Goal: Information Seeking & Learning: Learn about a topic

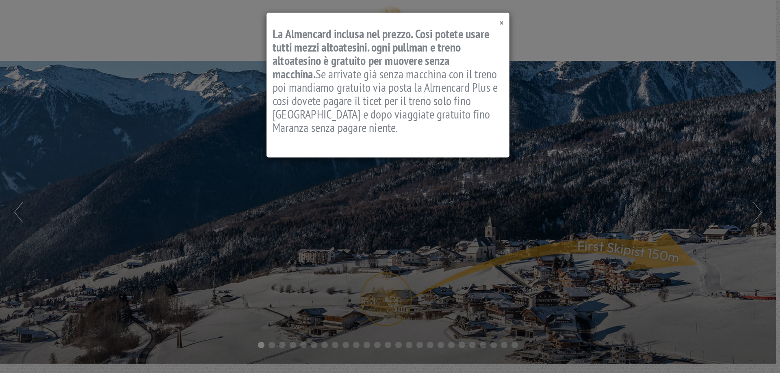
click at [501, 23] on span "×" at bounding box center [501, 22] width 4 height 11
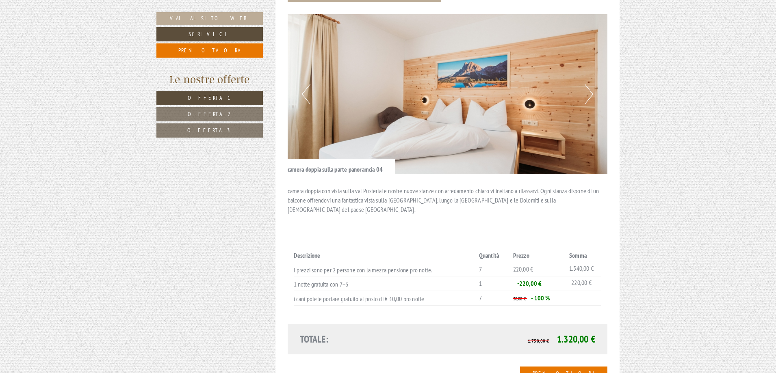
scroll to position [1178, 0]
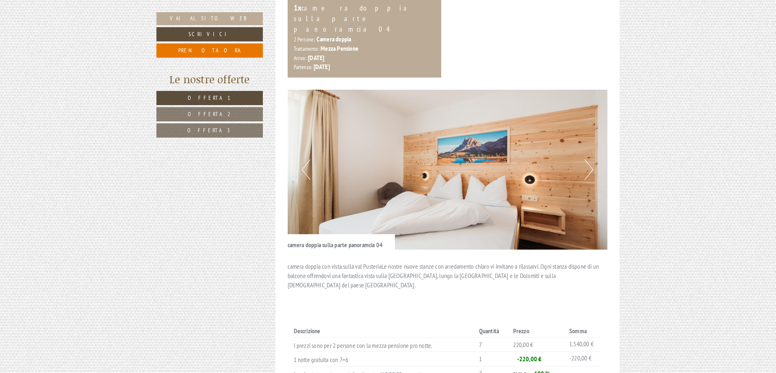
click at [592, 160] on button "Next" at bounding box center [588, 170] width 9 height 20
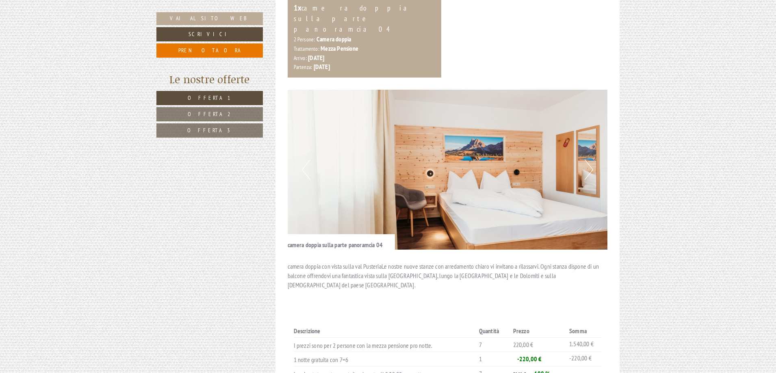
click at [592, 160] on button "Next" at bounding box center [588, 170] width 9 height 20
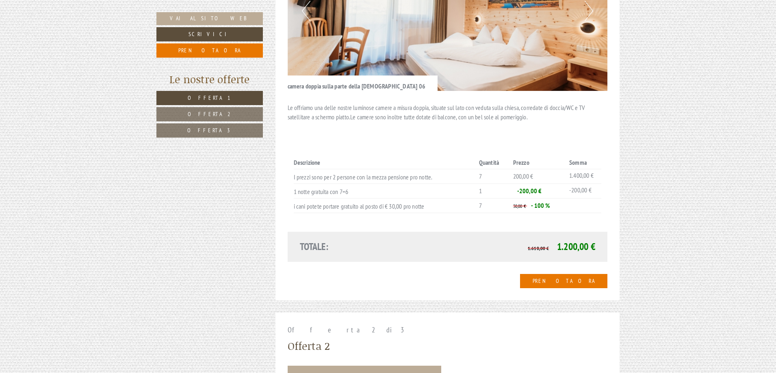
scroll to position [731, 0]
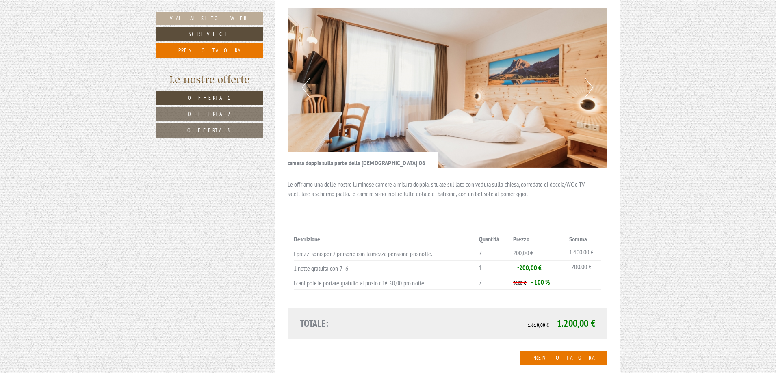
click at [585, 78] on button "Next" at bounding box center [588, 88] width 9 height 20
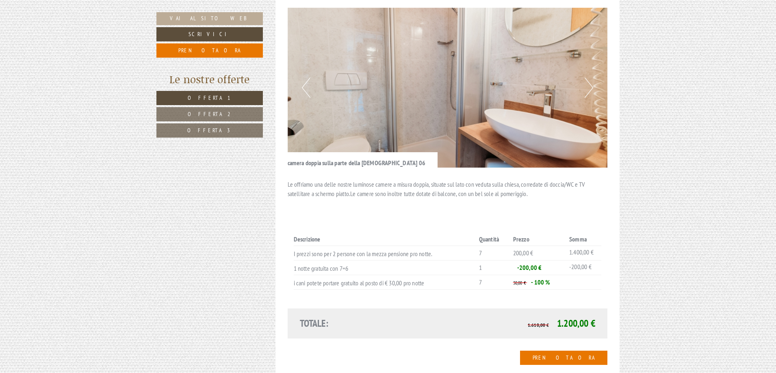
click at [585, 78] on button "Next" at bounding box center [588, 88] width 9 height 20
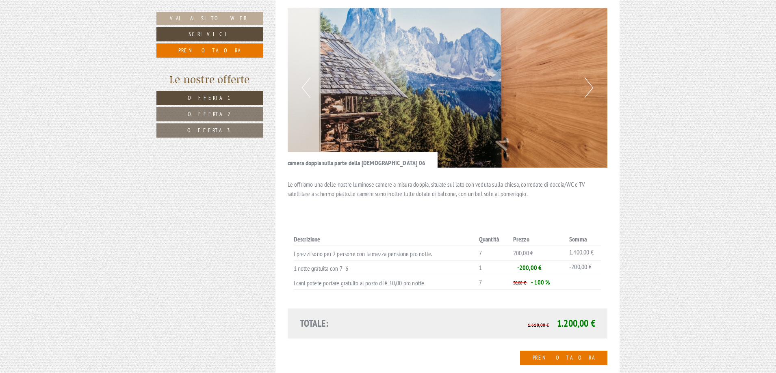
click at [585, 78] on button "Next" at bounding box center [588, 88] width 9 height 20
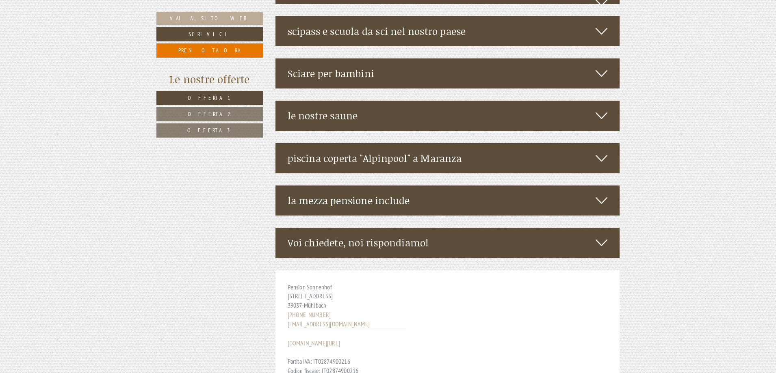
scroll to position [2503, 0]
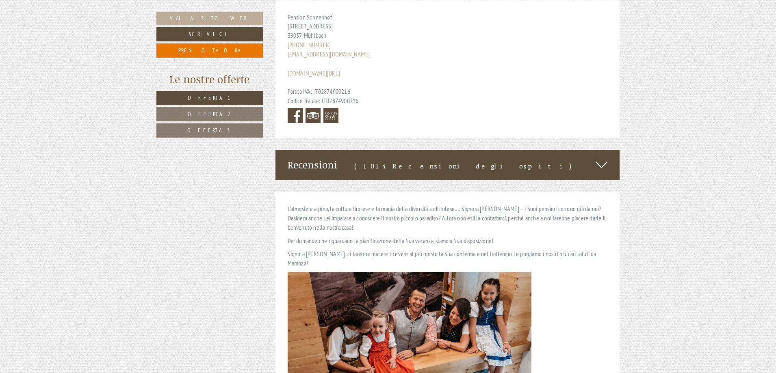
click at [210, 117] on span "Offerta 2" at bounding box center [210, 113] width 44 height 7
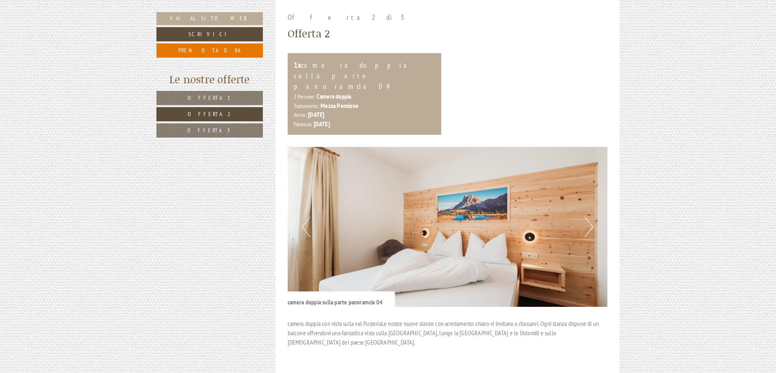
click at [212, 129] on span "Offerta 3" at bounding box center [209, 130] width 45 height 7
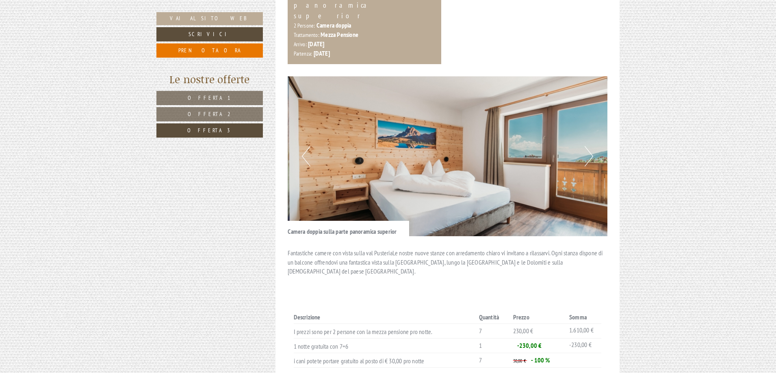
scroll to position [622, 0]
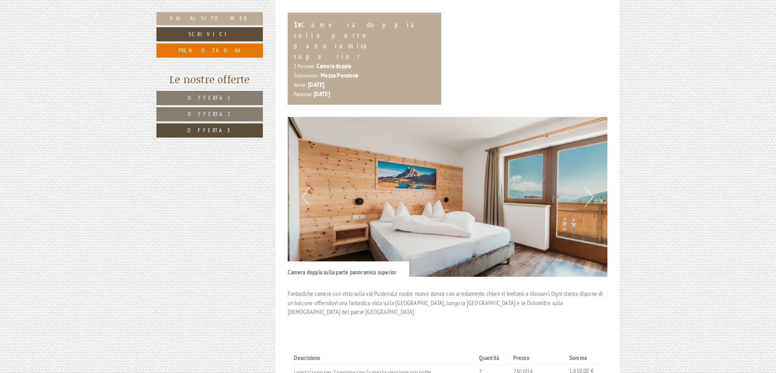
click at [588, 187] on button "Next" at bounding box center [588, 197] width 9 height 20
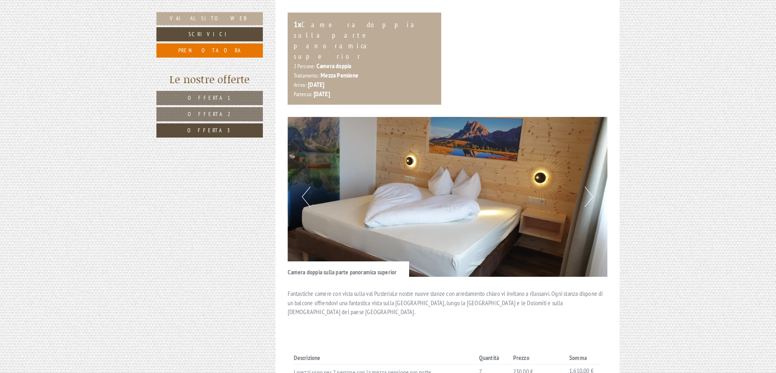
click at [588, 187] on button "Next" at bounding box center [588, 197] width 9 height 20
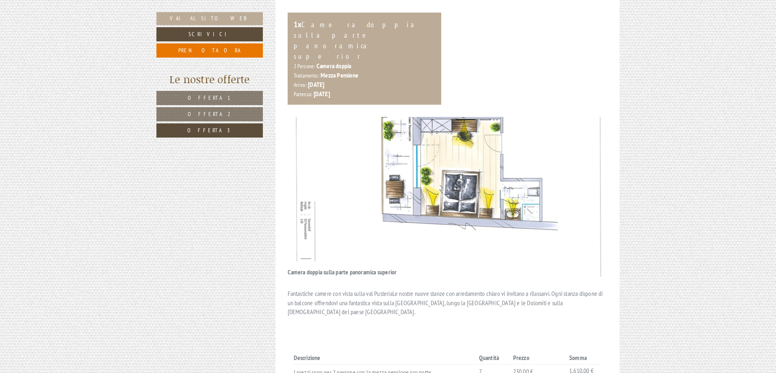
click at [588, 187] on button "Next" at bounding box center [588, 197] width 9 height 20
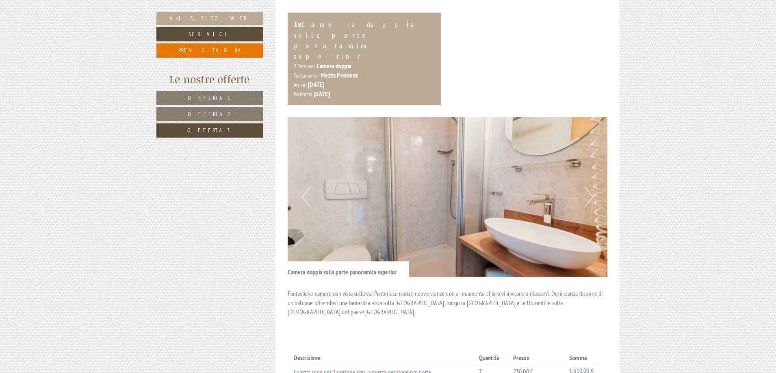
click at [588, 187] on button "Next" at bounding box center [588, 197] width 9 height 20
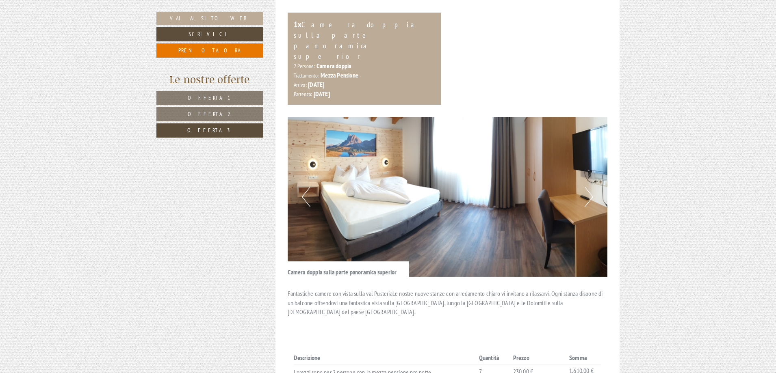
click at [588, 187] on button "Next" at bounding box center [588, 197] width 9 height 20
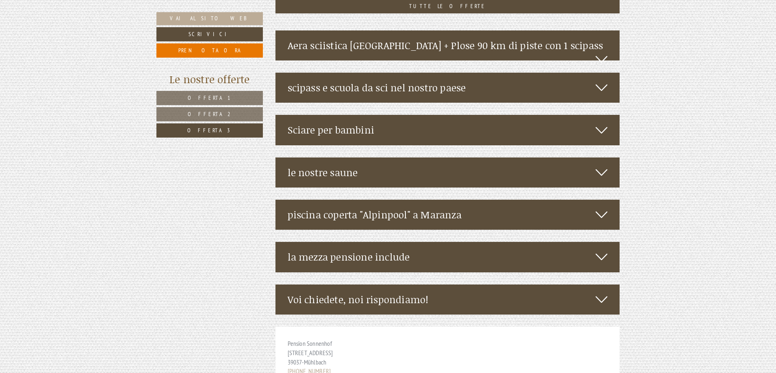
scroll to position [1150, 0]
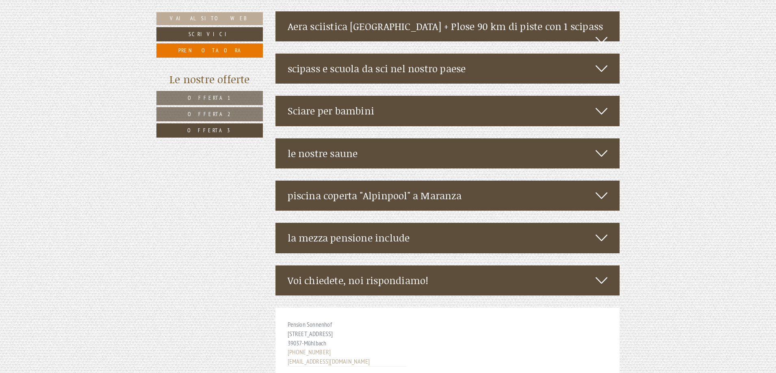
click at [591, 223] on div "la mezza pensione include" at bounding box center [447, 238] width 344 height 30
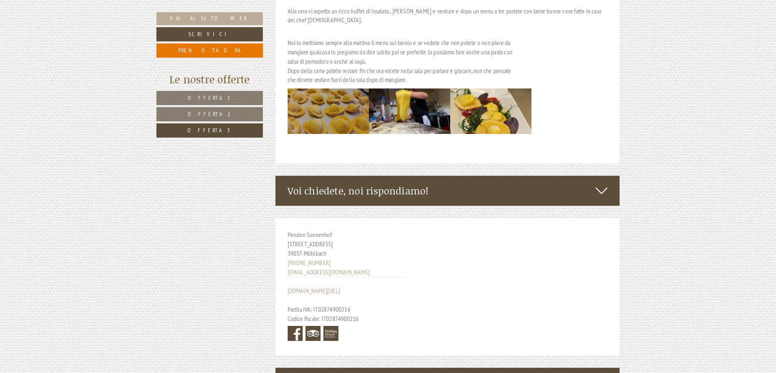
scroll to position [1515, 0]
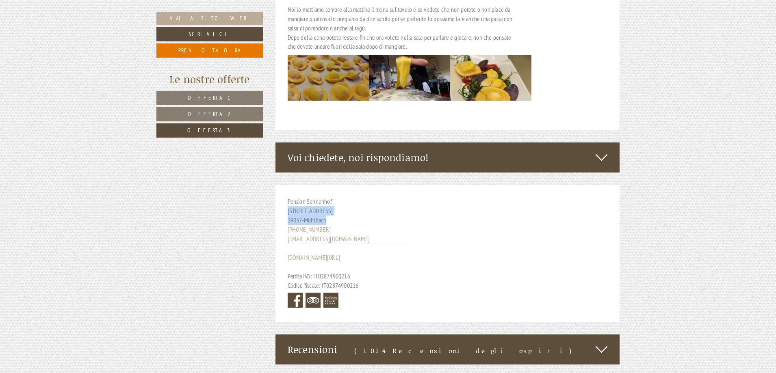
drag, startPoint x: 331, startPoint y: 181, endPoint x: 286, endPoint y: 169, distance: 46.2
click at [286, 185] on div "Pension Sonnenhof [STREET_ADDRESS] [PHONE_NUMBER] [EMAIL_ADDRESS][DOMAIN_NAME] …" at bounding box center [346, 253] width 143 height 137
copy div "[STREET_ADDRESS]"
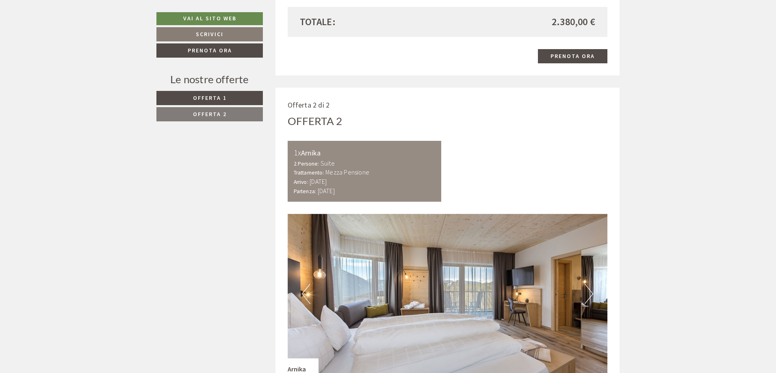
scroll to position [934, 0]
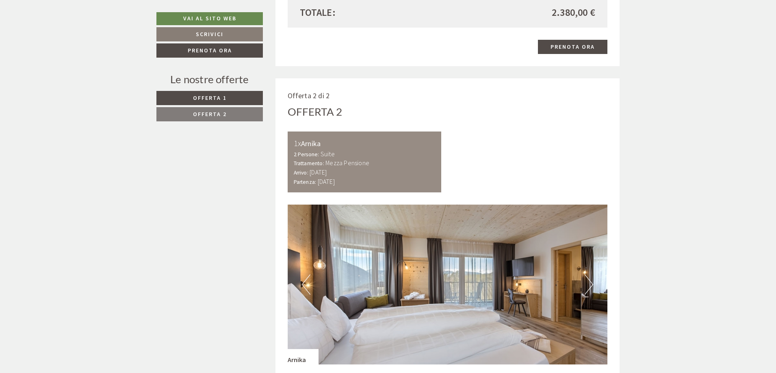
click at [227, 116] on link "Offerta 2" at bounding box center [209, 114] width 106 height 14
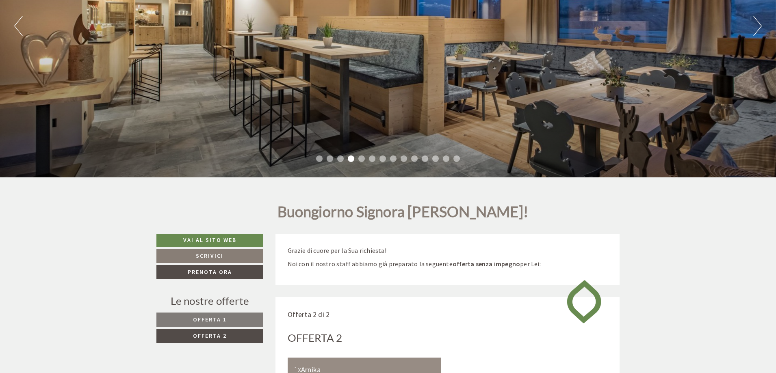
scroll to position [199, 0]
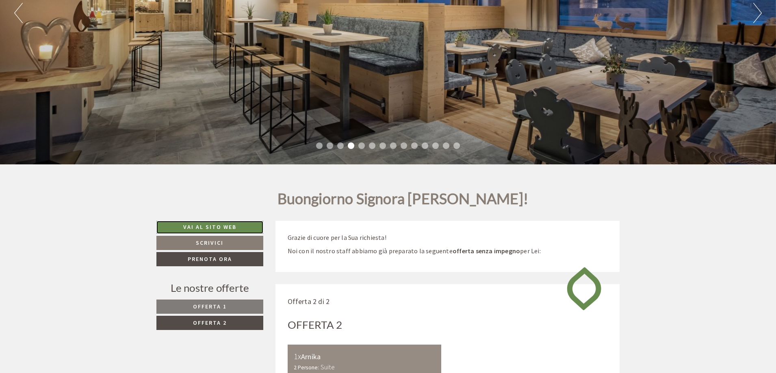
click at [242, 222] on link "Vai al sito web" at bounding box center [209, 227] width 107 height 13
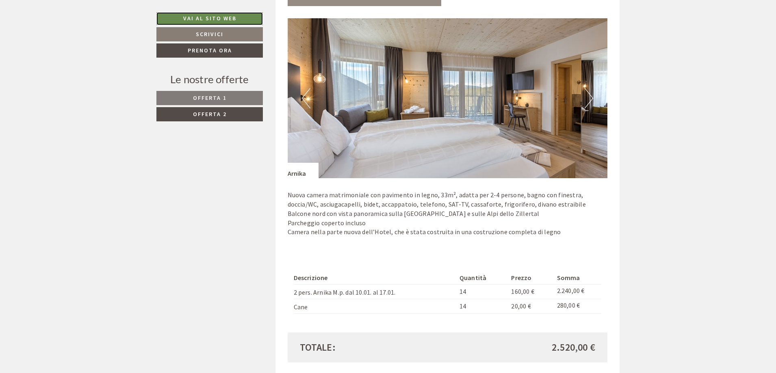
scroll to position [605, 0]
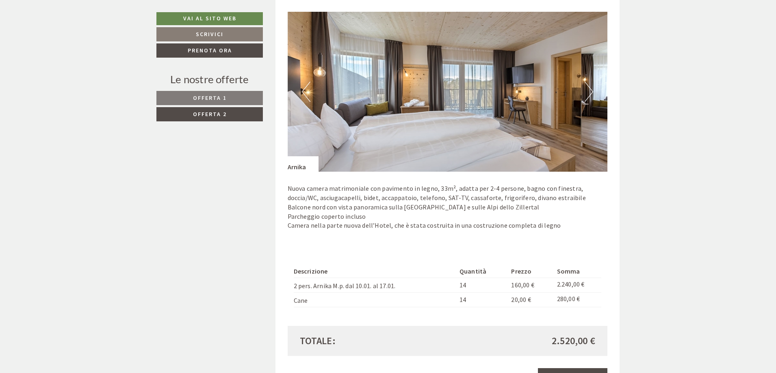
click at [210, 99] on span "Offerta 1" at bounding box center [210, 97] width 34 height 7
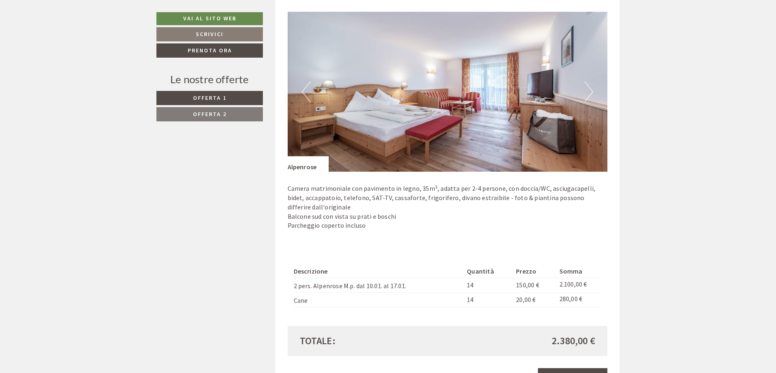
scroll to position [646, 0]
